Goal: Task Accomplishment & Management: Complete application form

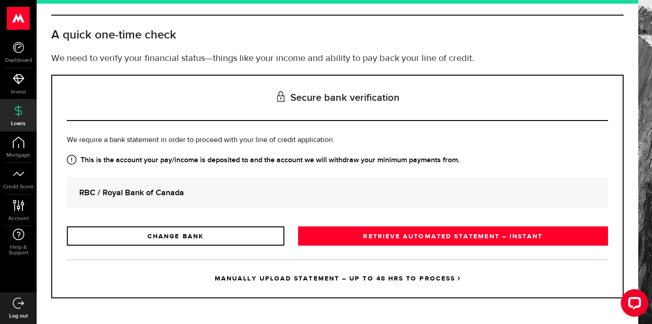
scroll to position [37, 0]
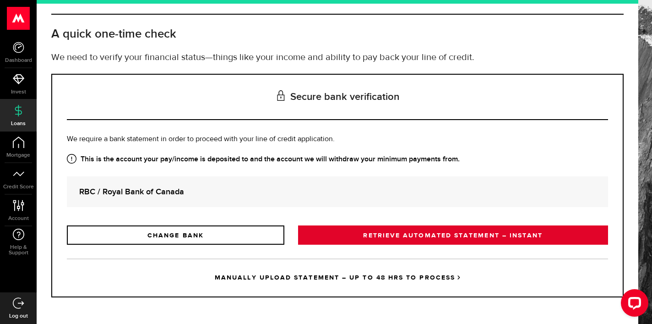
click at [354, 229] on link "RETRIEVE AUTOMATED STATEMENT – INSTANT" at bounding box center [453, 234] width 310 height 19
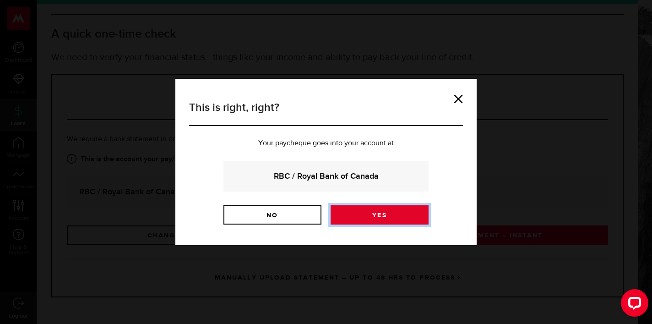
click at [363, 211] on link "Yes" at bounding box center [379, 214] width 98 height 19
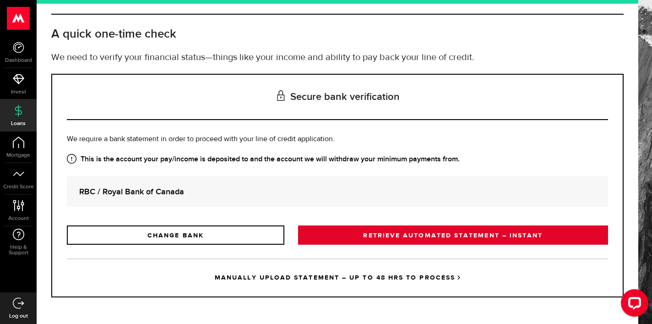
scroll to position [30, 0]
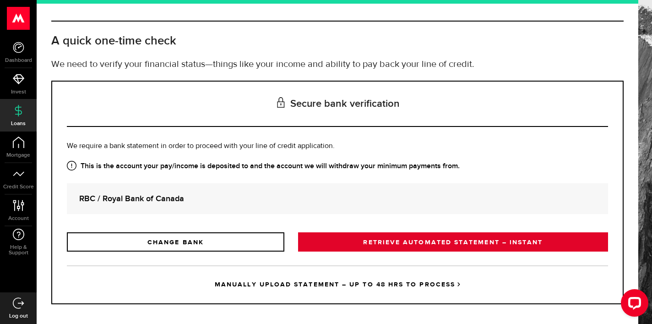
click at [393, 240] on link "RETRIEVE AUTOMATED STATEMENT – INSTANT" at bounding box center [453, 241] width 310 height 19
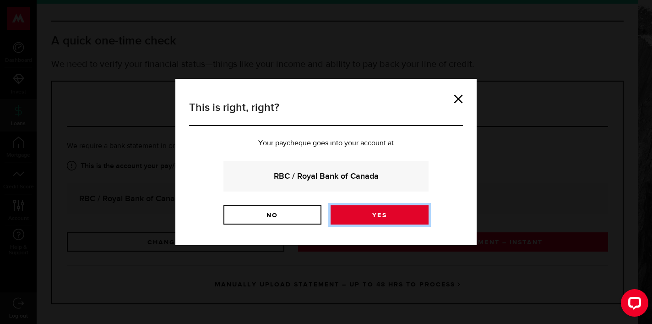
click at [373, 208] on link "Yes" at bounding box center [379, 214] width 98 height 19
